Goal: Find specific page/section

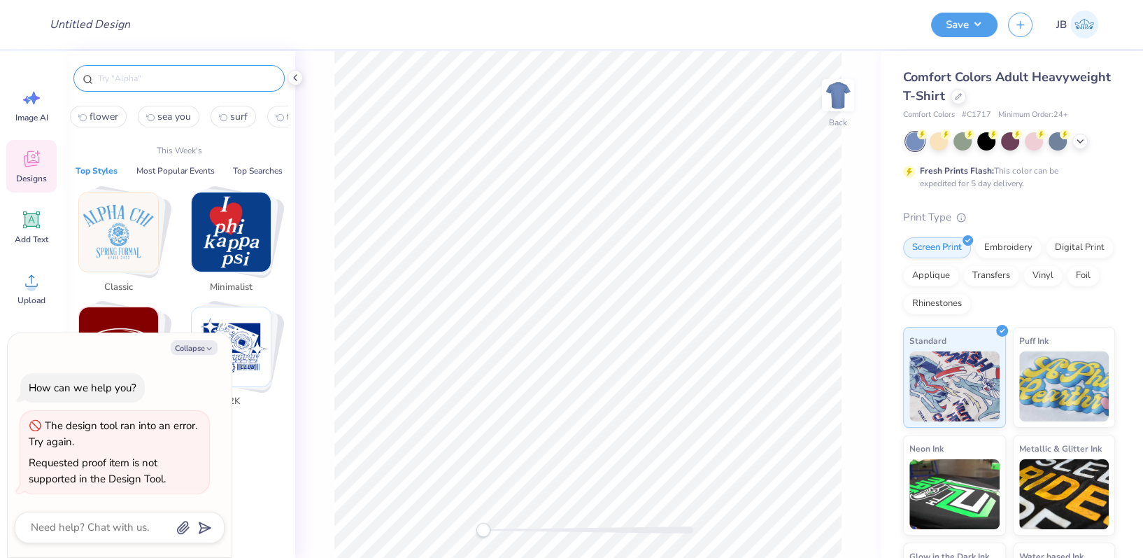
type textarea "x"
click at [218, 76] on input "text" at bounding box center [186, 78] width 179 height 14
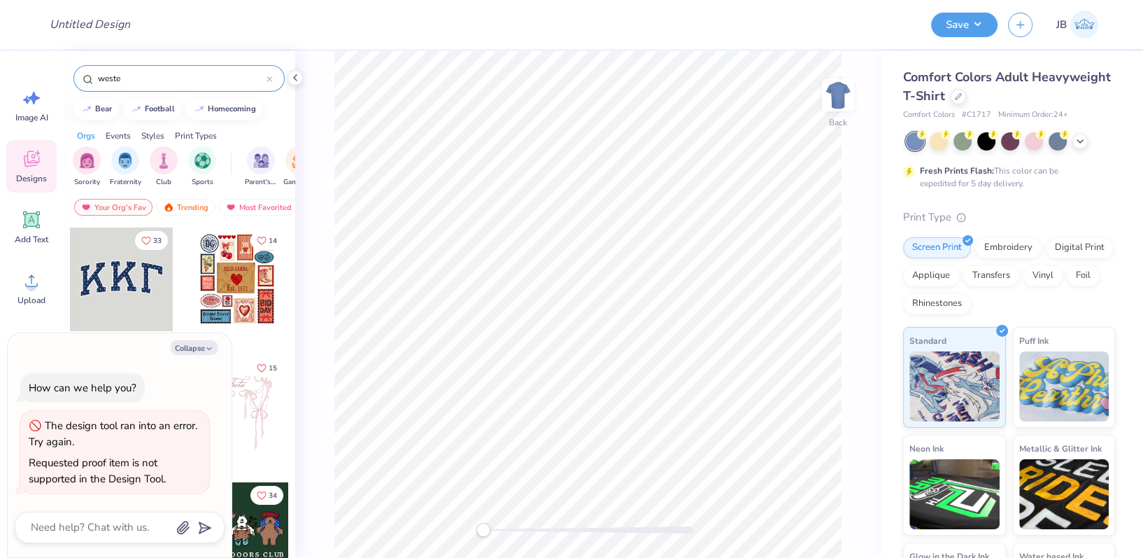
type input "[PERSON_NAME]"
type textarea "x"
type input "western"
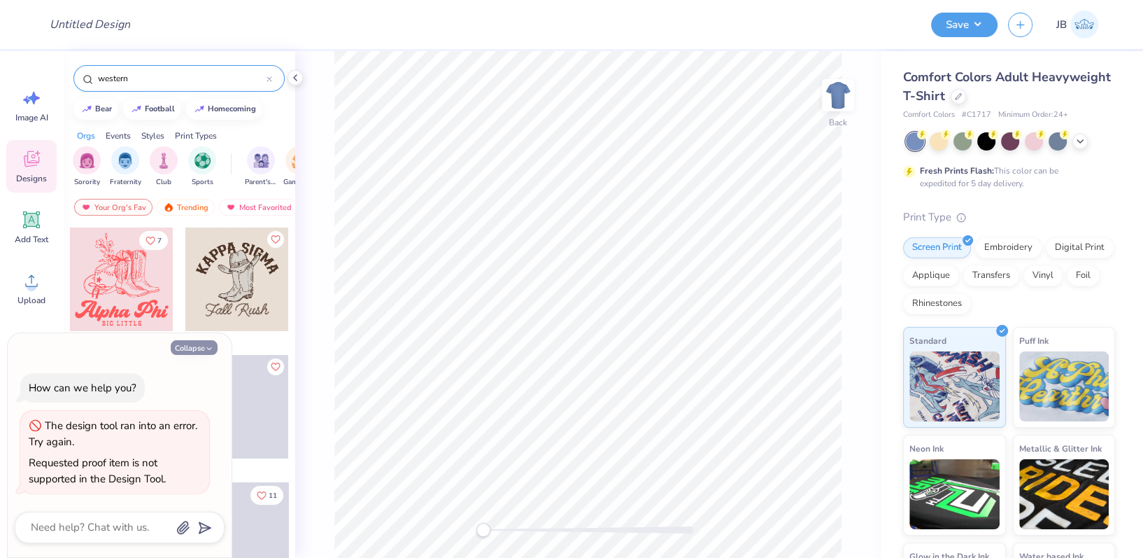
click at [204, 350] on button "Collapse" at bounding box center [194, 347] width 47 height 15
type textarea "x"
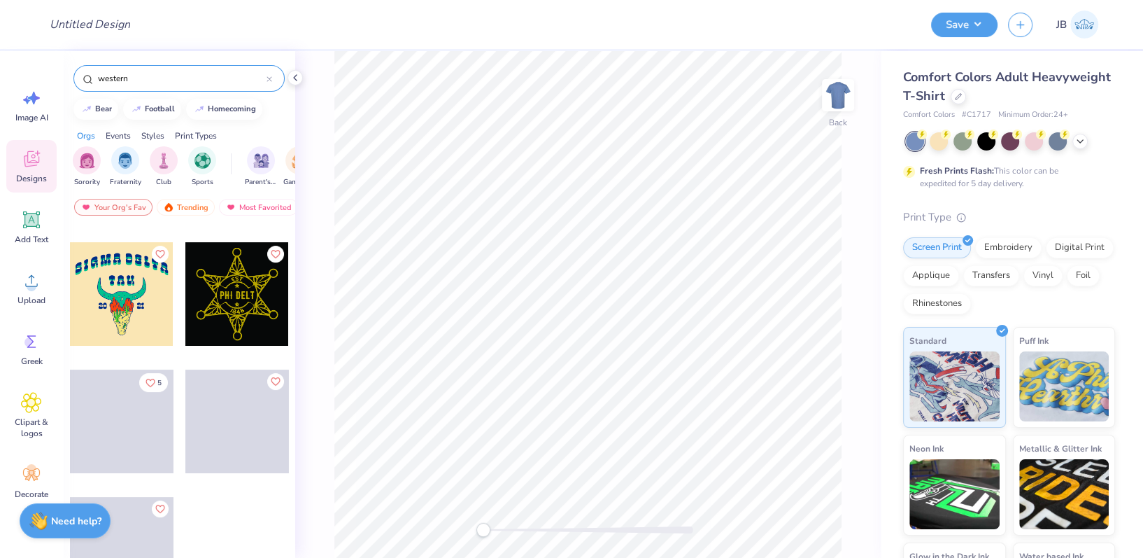
scroll to position [5488, 0]
